Goal: Find contact information: Find contact information

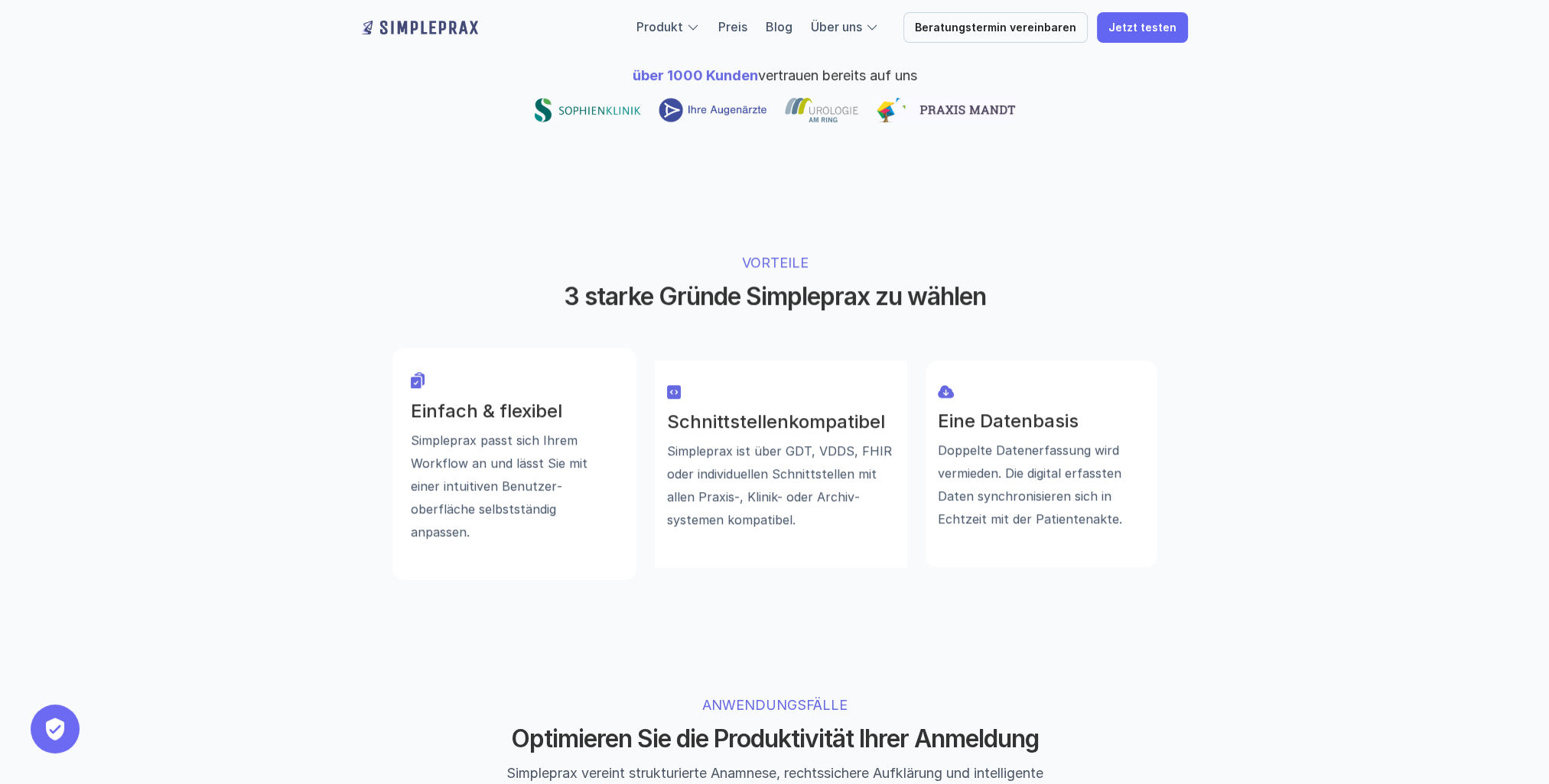
scroll to position [917, 0]
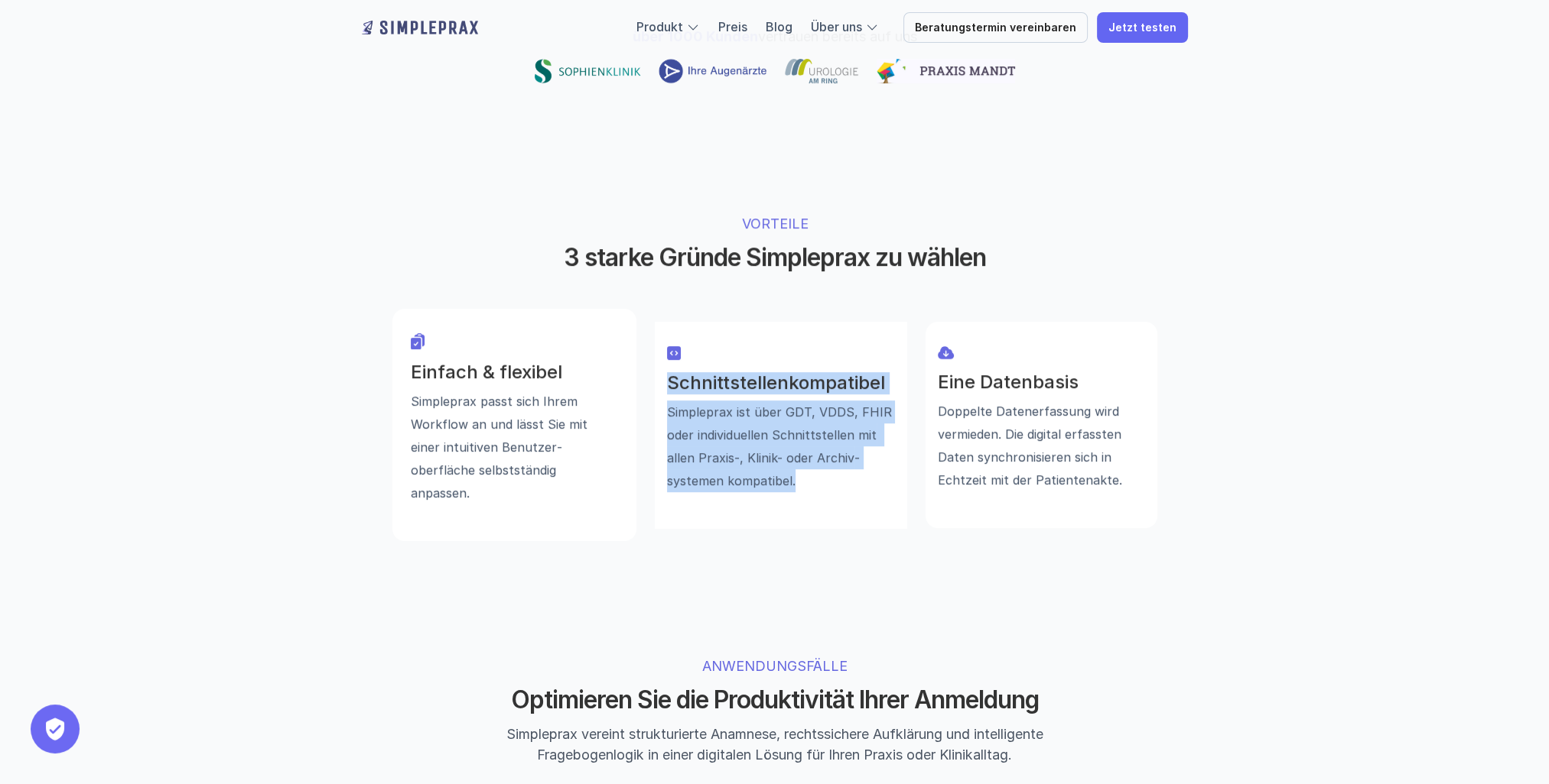
drag, startPoint x: 797, startPoint y: 415, endPoint x: 661, endPoint y: 261, distance: 205.5
click at [661, 322] on div "Schnittstellenkompatibel Simpleprax ist über GDT, VDDS, FHIR oder individuellen…" at bounding box center [780, 425] width 252 height 207
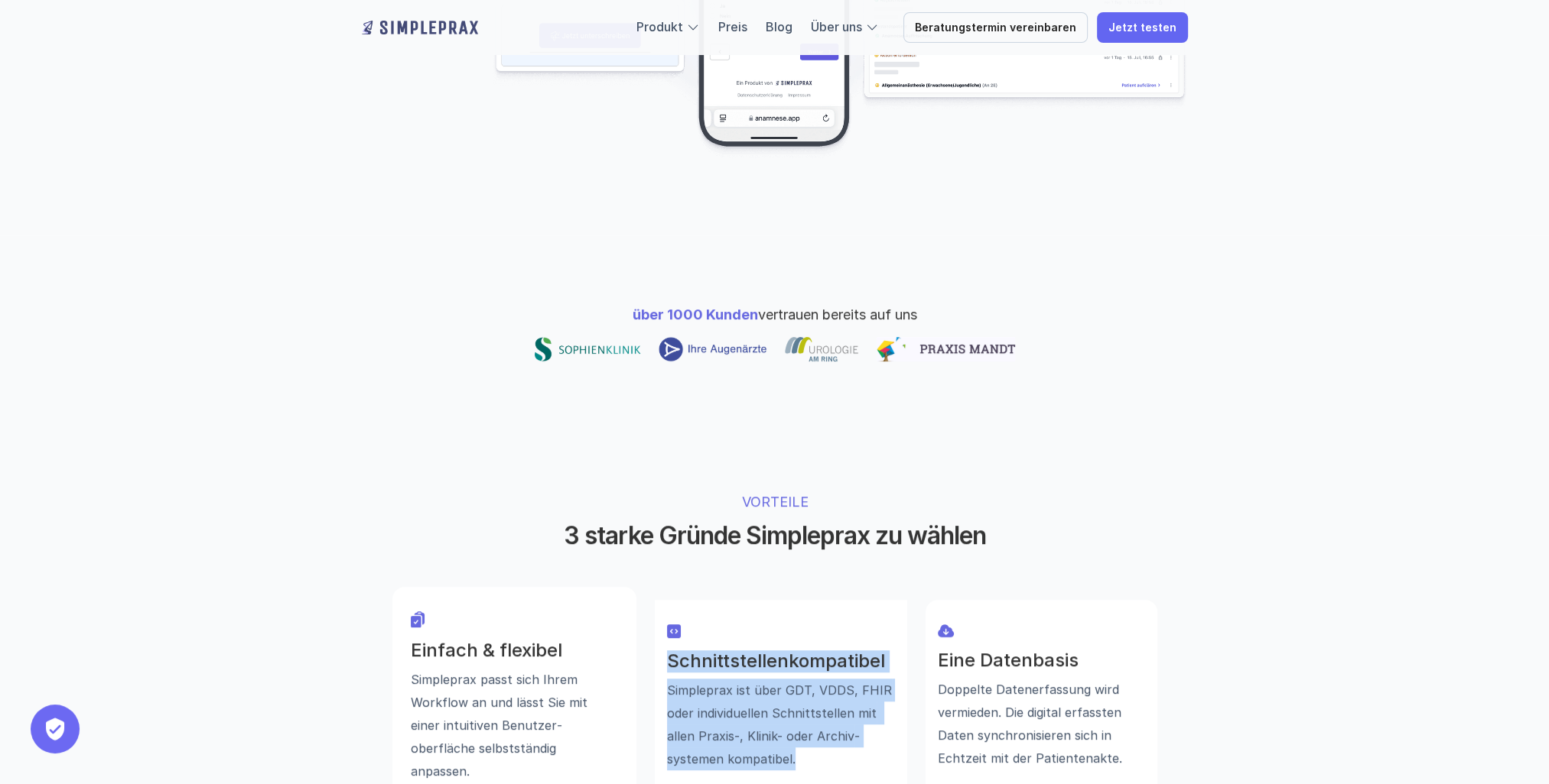
scroll to position [535, 0]
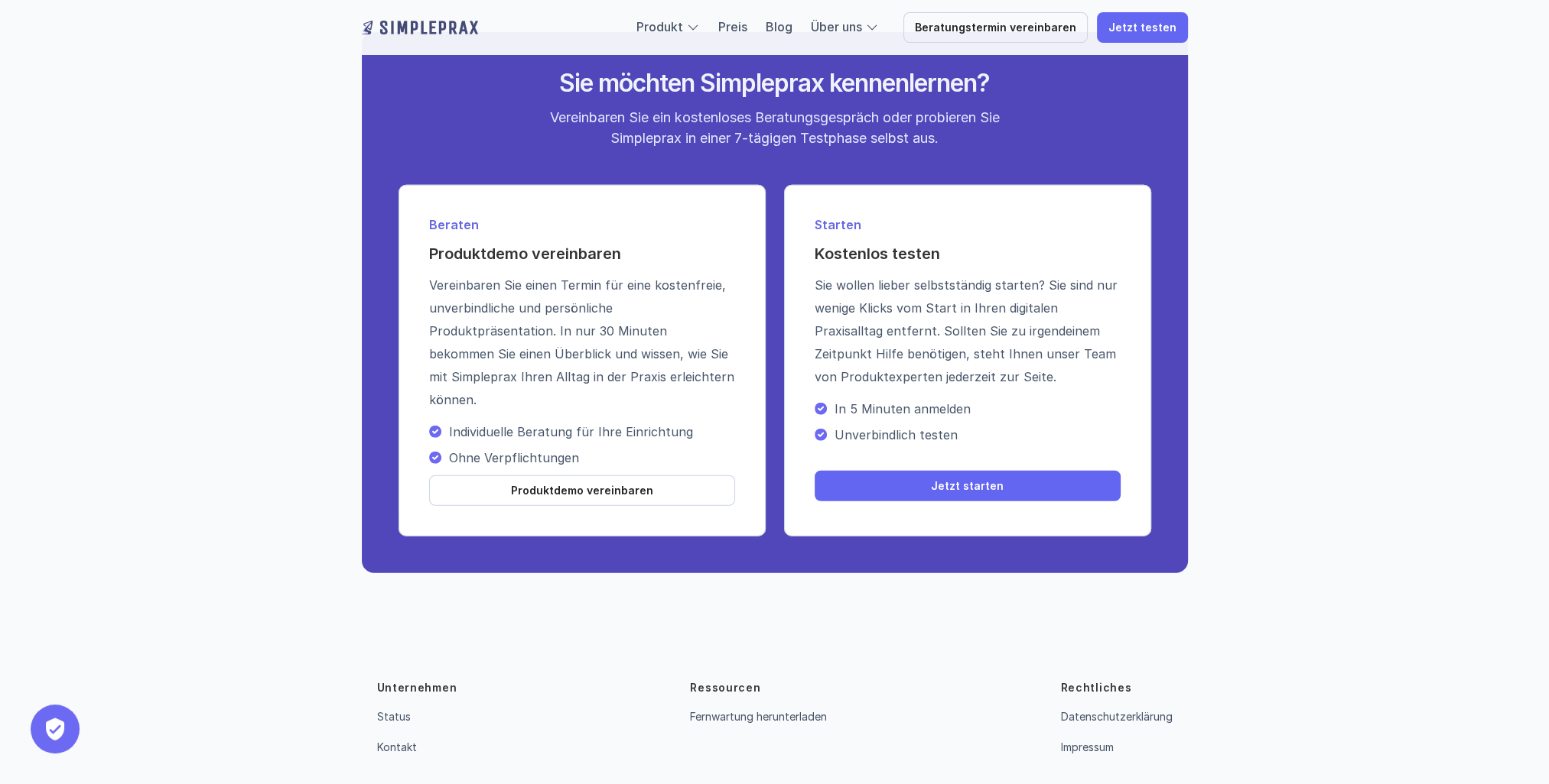
scroll to position [5372, 0]
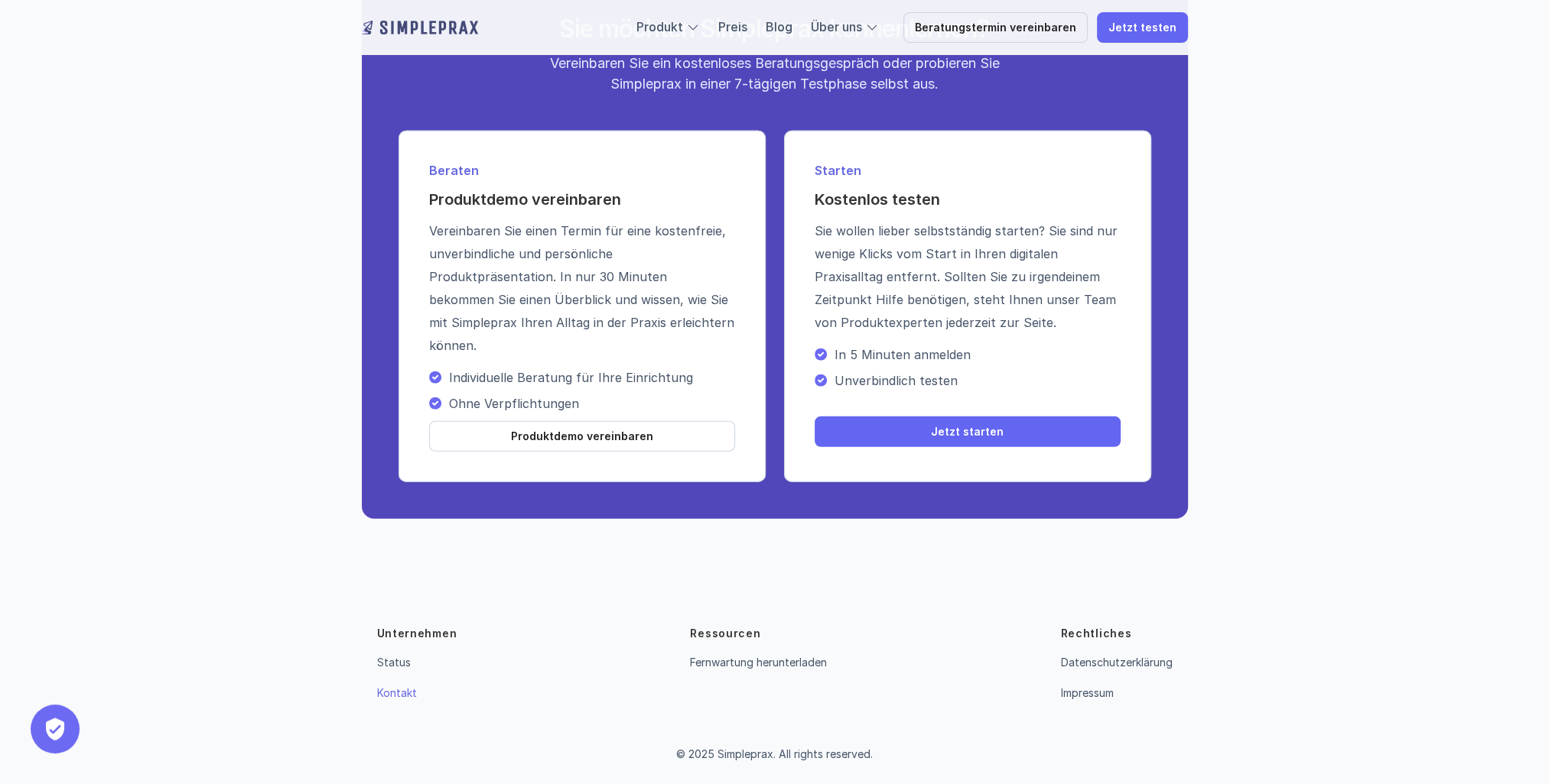
click at [395, 695] on link "Kontakt" at bounding box center [397, 693] width 40 height 13
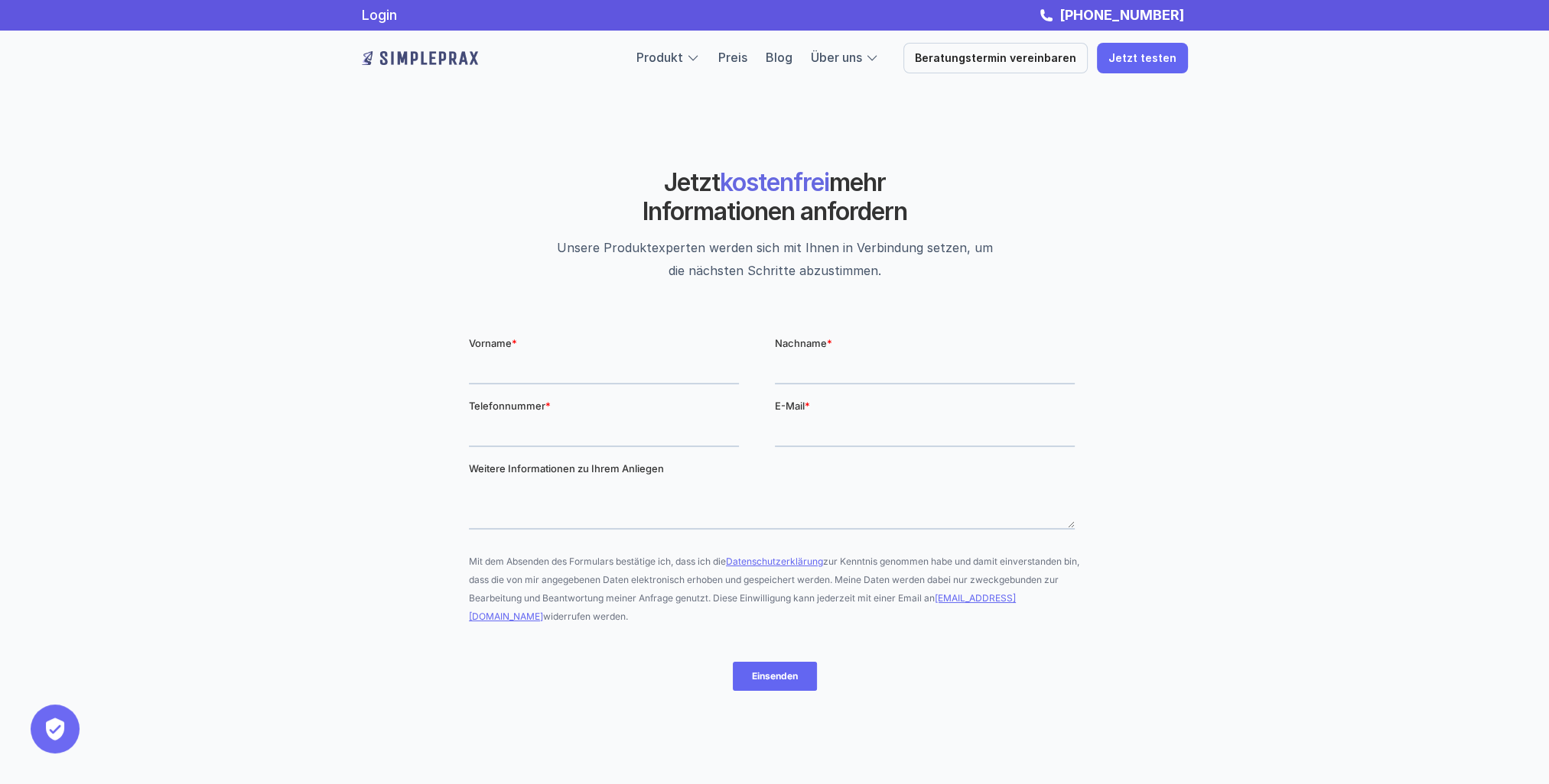
click at [834, 423] on input "E-Mail *" at bounding box center [924, 431] width 300 height 31
click at [855, 370] on input "Nachname *" at bounding box center [924, 368] width 300 height 31
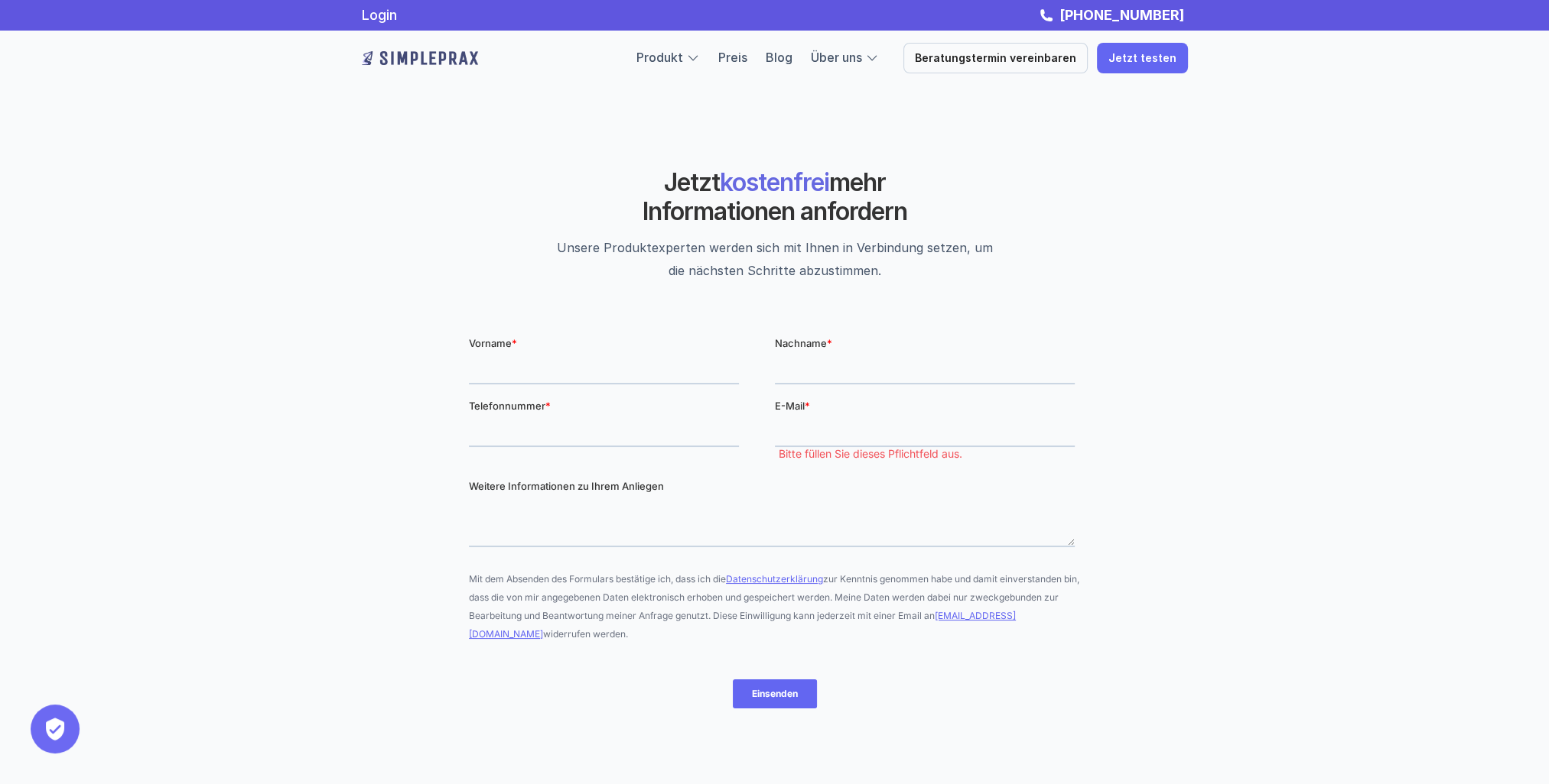
click at [1024, 166] on div "Jetzt kostenfrei mehr Informationen anfordern Unsere Produktexperten werden sic…" at bounding box center [774, 224] width 918 height 205
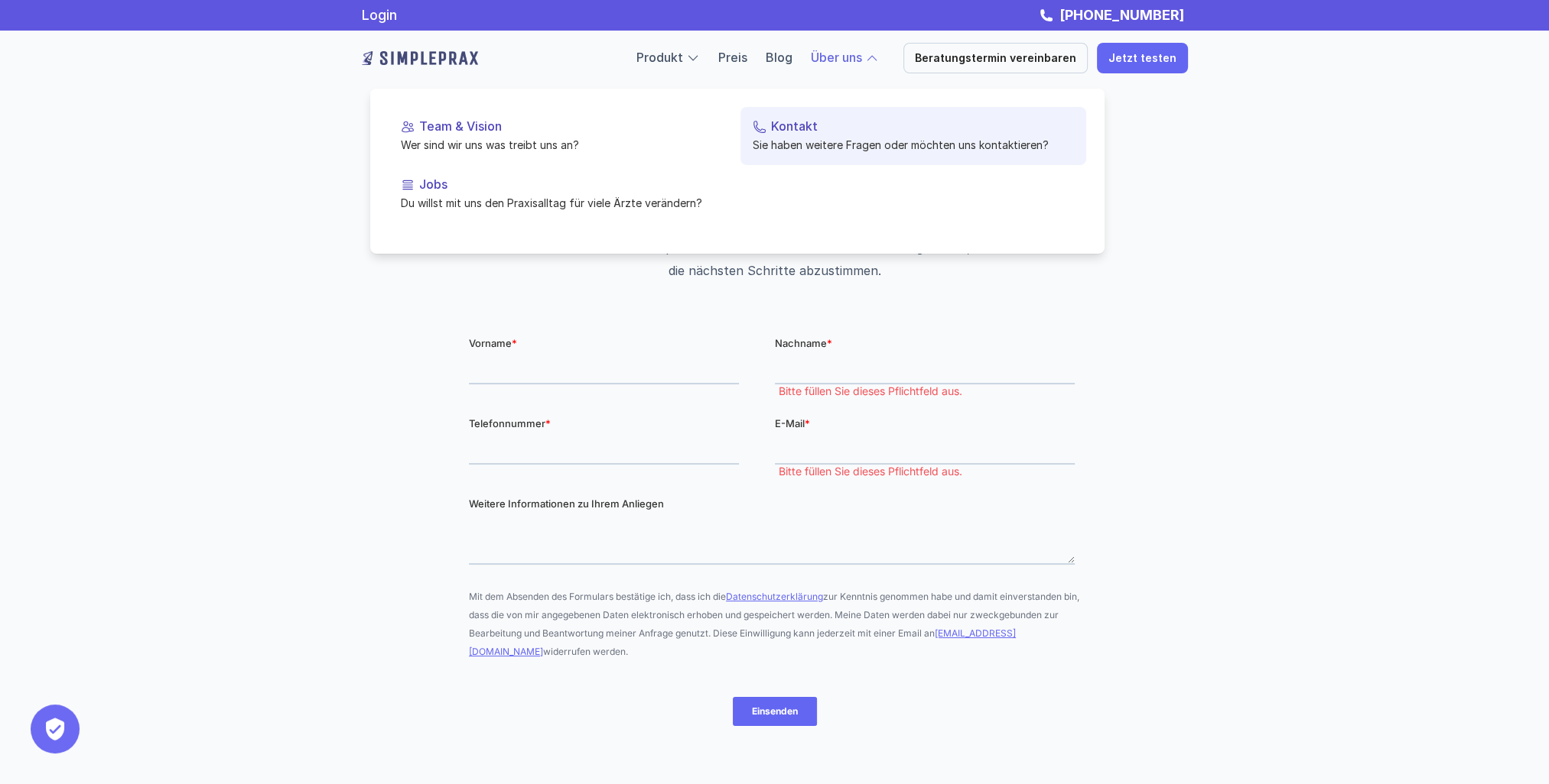
click at [786, 125] on p "Kontakt" at bounding box center [922, 126] width 303 height 14
click at [785, 133] on p "Kontakt" at bounding box center [922, 126] width 303 height 14
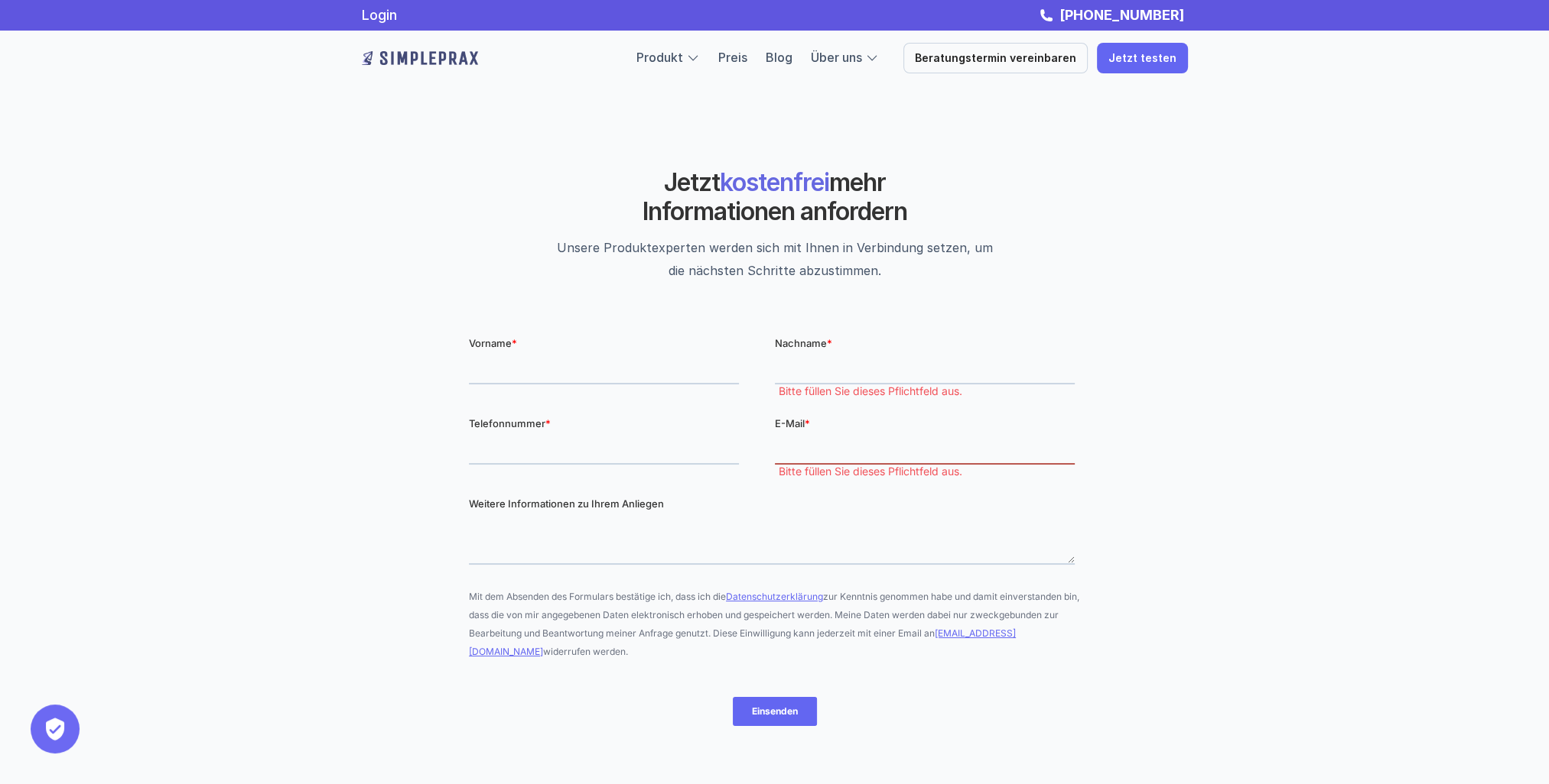
click at [817, 435] on input "E-Mail *" at bounding box center [924, 449] width 300 height 31
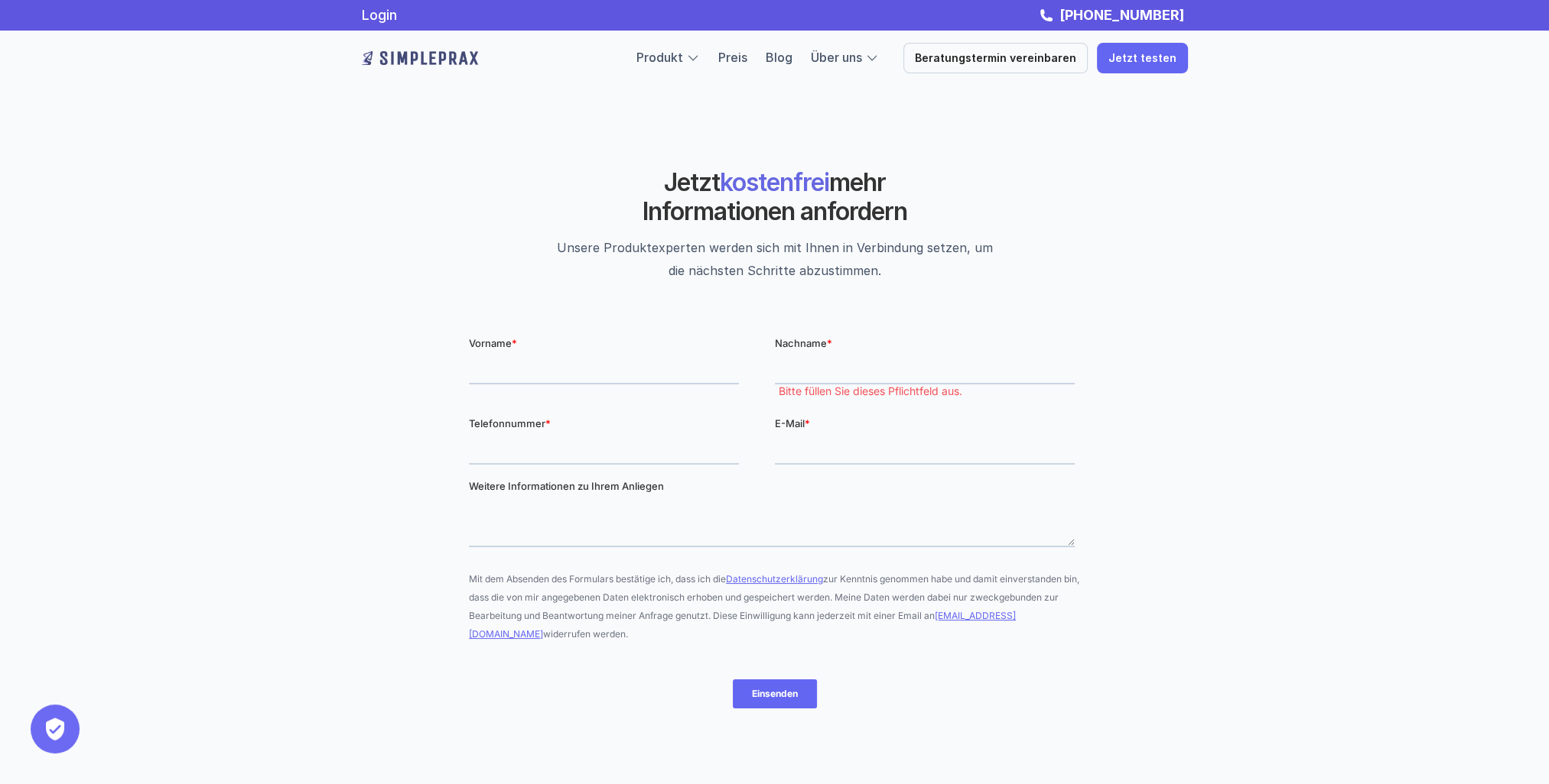
click at [817, 435] on input "E-Mail *" at bounding box center [924, 449] width 300 height 31
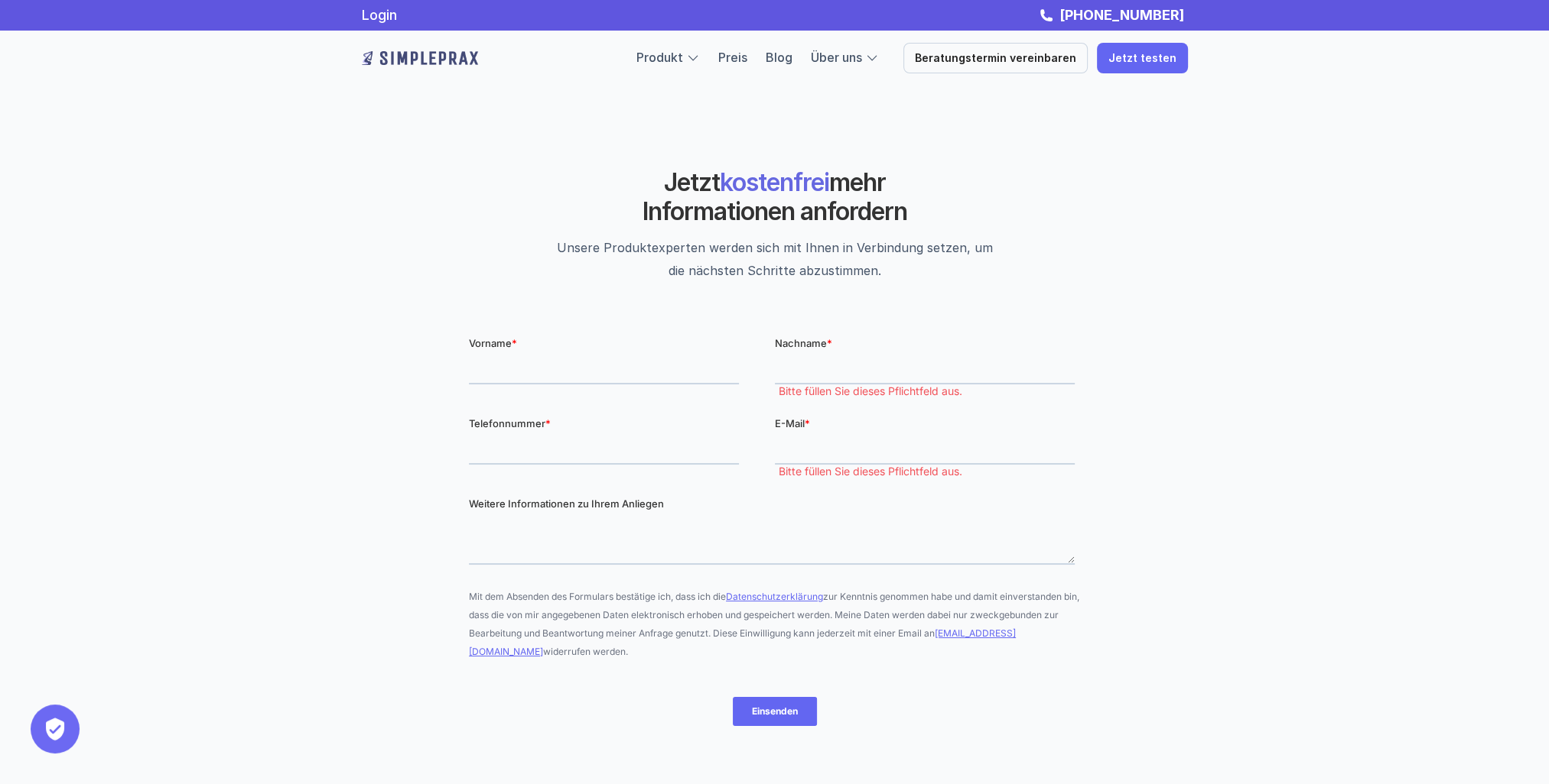
click at [807, 419] on span "*" at bounding box center [806, 423] width 6 height 12
click at [807, 434] on input "E-Mail *" at bounding box center [924, 449] width 300 height 31
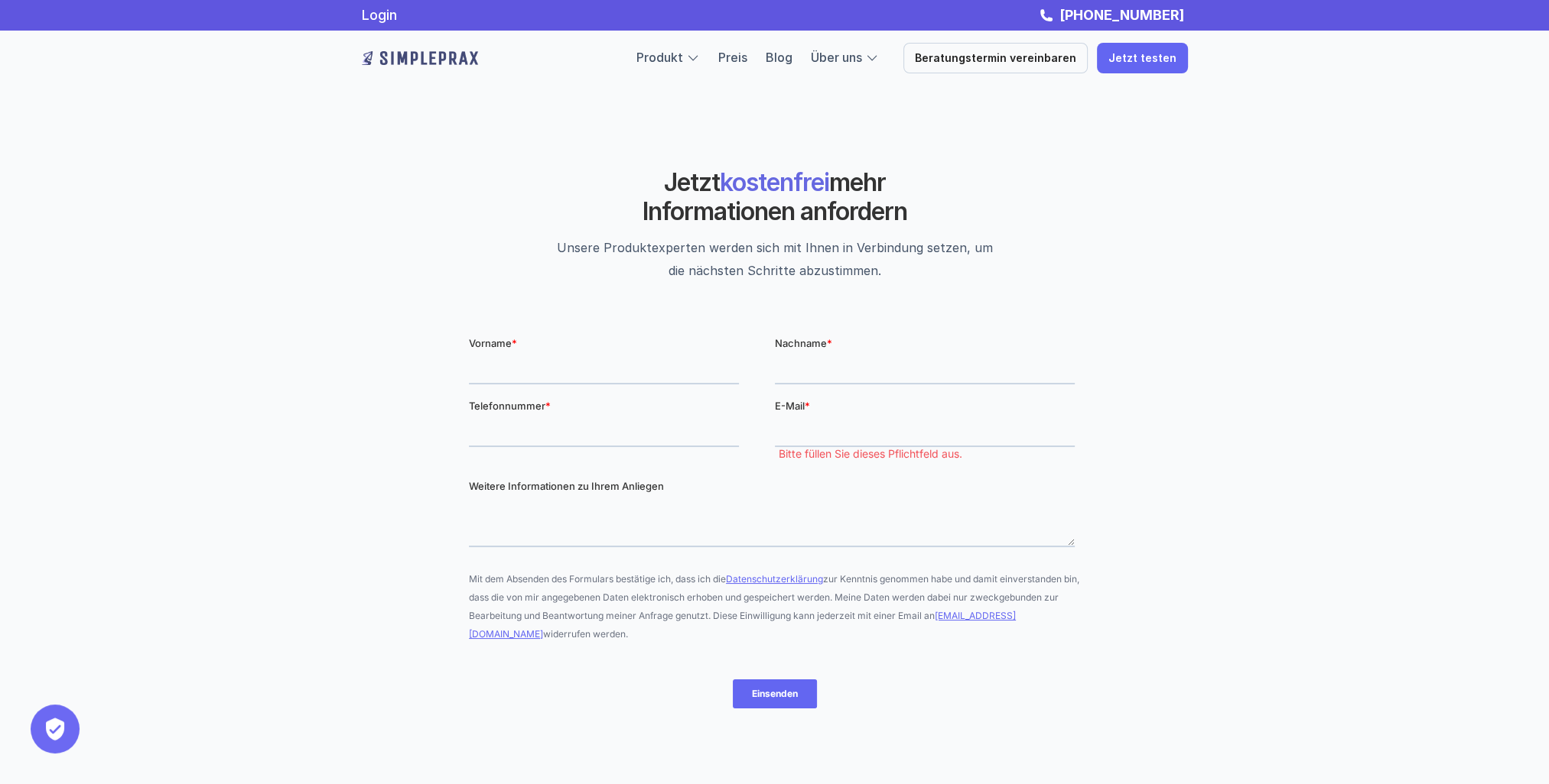
click at [822, 354] on input "Nachname *" at bounding box center [924, 368] width 300 height 31
click at [769, 437] on div "Telefonnummer *" at bounding box center [621, 422] width 306 height 49
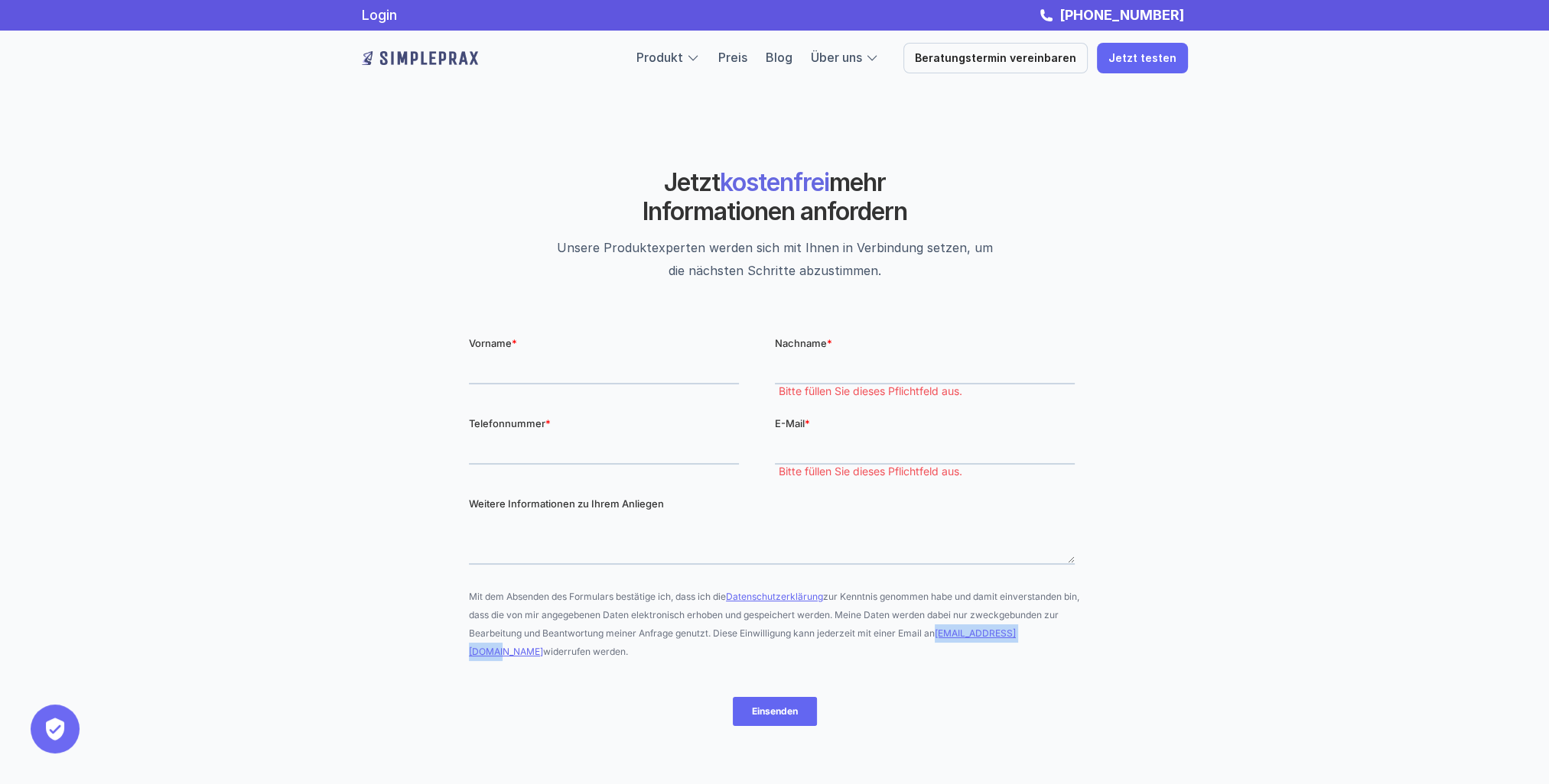
drag, startPoint x: 1048, startPoint y: 636, endPoint x: 939, endPoint y: 638, distance: 109.0
click at [939, 638] on p "Mit dem Absenden des Formulars bestätige ich, dass ich die Datenschutzerklärung…" at bounding box center [773, 624] width 612 height 74
drag, startPoint x: 939, startPoint y: 638, endPoint x: 953, endPoint y: 632, distance: 15.2
copy link "[EMAIL_ADDRESS][DOMAIN_NAME]"
click at [425, 56] on img at bounding box center [420, 58] width 117 height 25
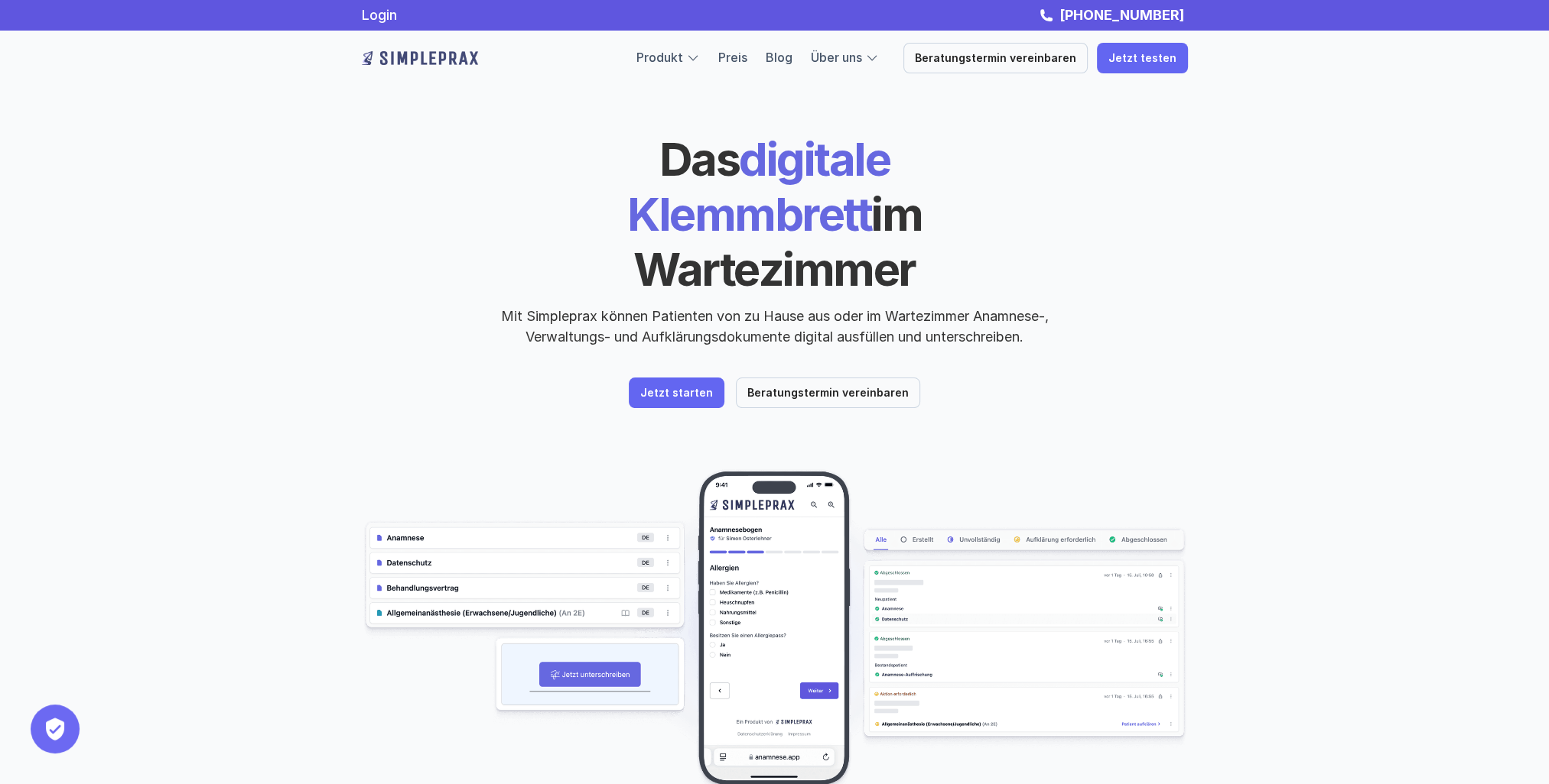
click at [425, 56] on img at bounding box center [420, 58] width 117 height 25
